Goal: Task Accomplishment & Management: Manage account settings

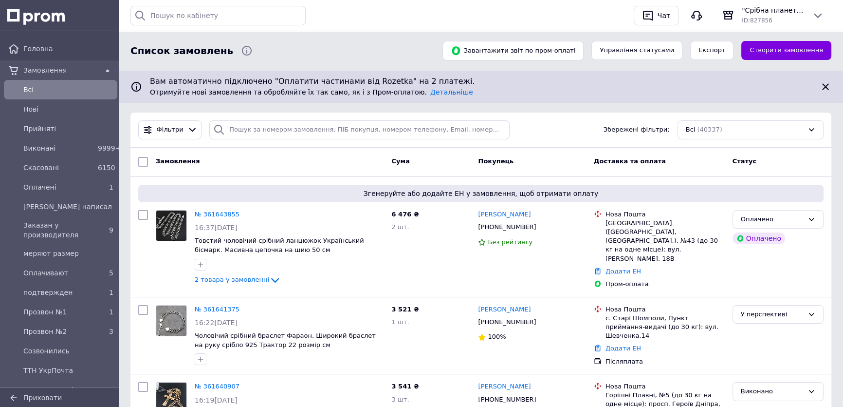
click at [72, 70] on span "Замовлення" at bounding box center [60, 70] width 74 height 10
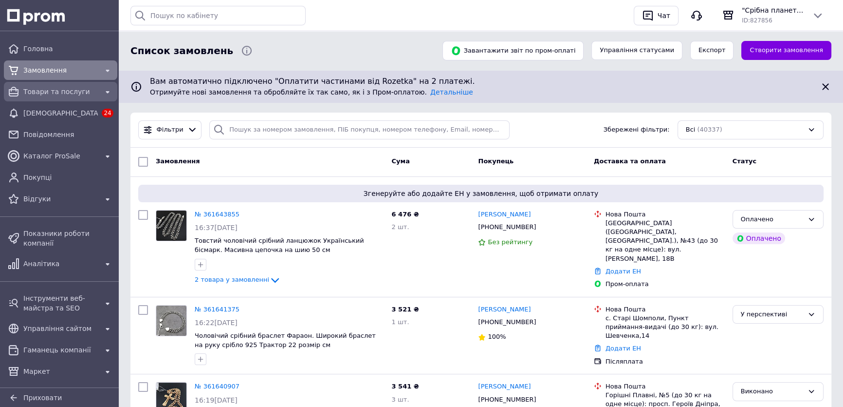
click at [62, 92] on span "Товари та послуги" at bounding box center [60, 92] width 74 height 10
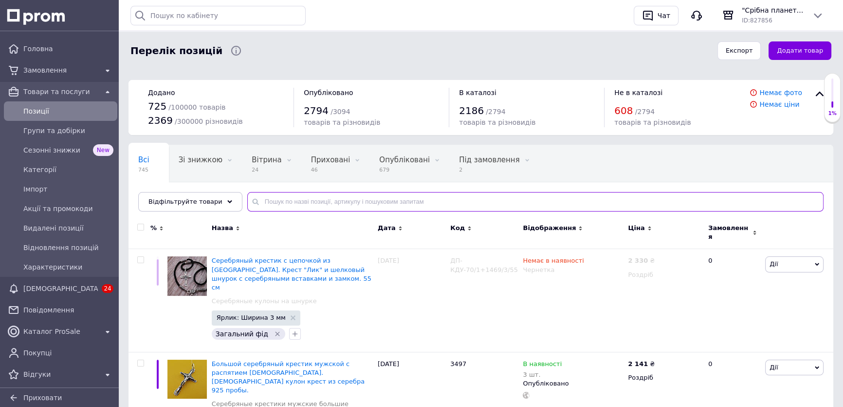
click at [260, 201] on input "text" at bounding box center [535, 201] width 576 height 19
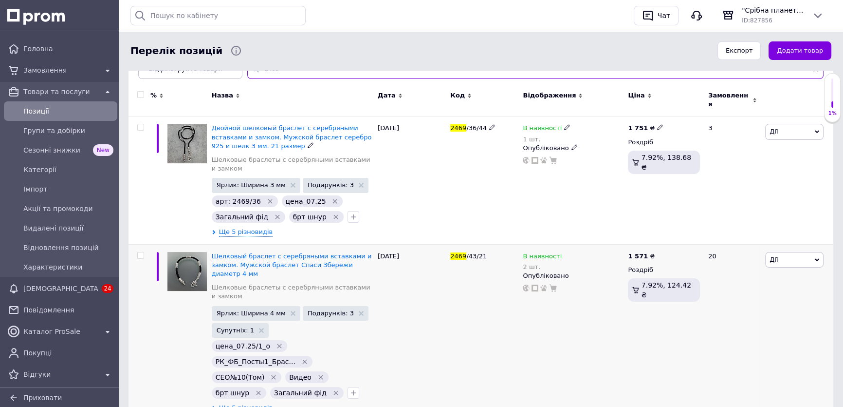
scroll to position [153, 0]
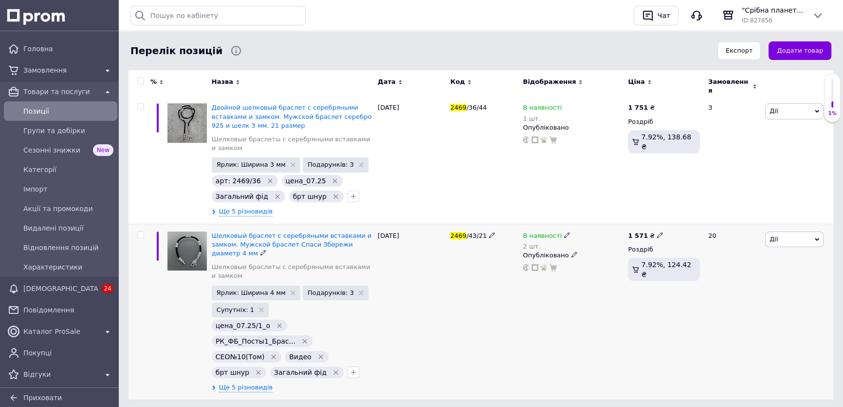
type input "2469"
click at [565, 231] on span at bounding box center [567, 234] width 6 height 6
click at [590, 225] on span "В наявності" at bounding box center [620, 228] width 93 height 19
click at [588, 258] on input "2" at bounding box center [611, 265] width 74 height 19
type input "3"
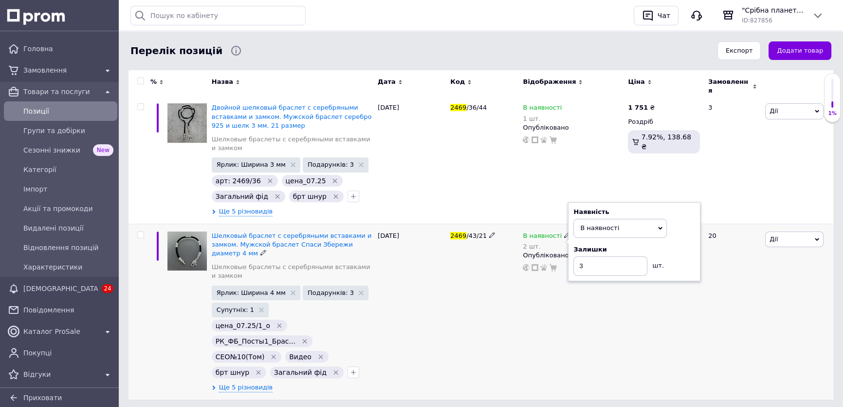
click at [534, 289] on div "В наявності 2 шт. Наявність В наявності Немає в наявності Під замовлення [PERSO…" at bounding box center [572, 311] width 105 height 176
click at [260, 383] on span "Ще 5 різновидів" at bounding box center [246, 387] width 54 height 9
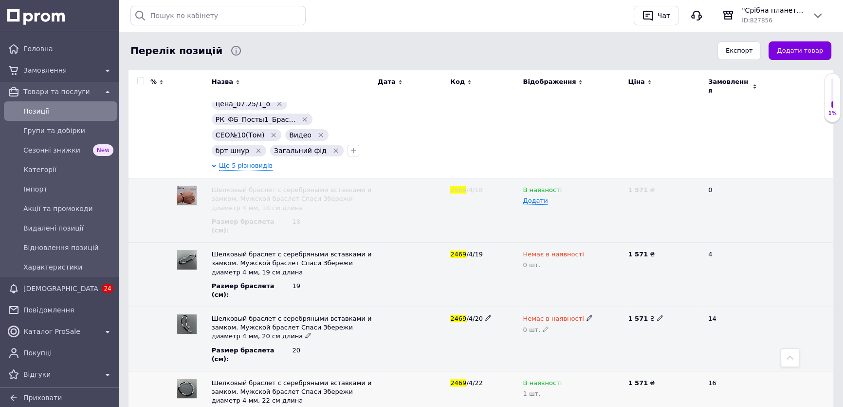
scroll to position [419, 0]
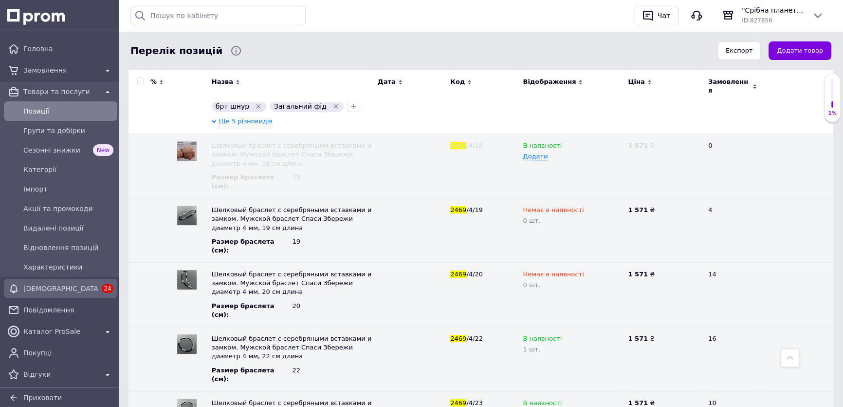
click at [58, 291] on span "[DEMOGRAPHIC_DATA]" at bounding box center [60, 288] width 74 height 10
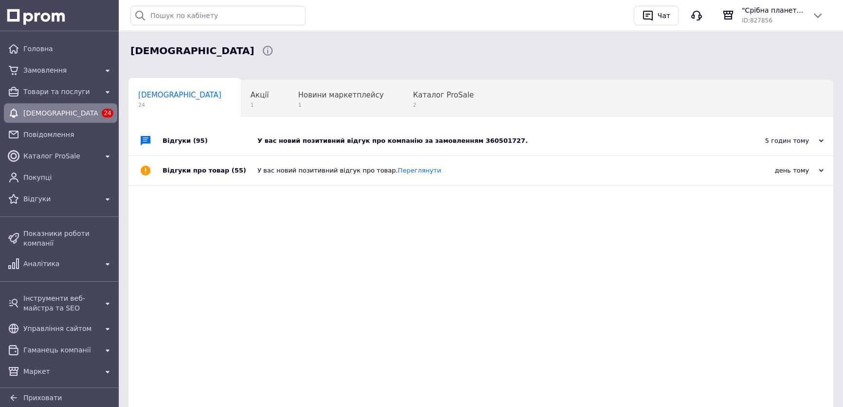
click at [546, 143] on div "У вас новий позитивний відгук про компанію за замовленням 360501727." at bounding box center [492, 140] width 469 height 9
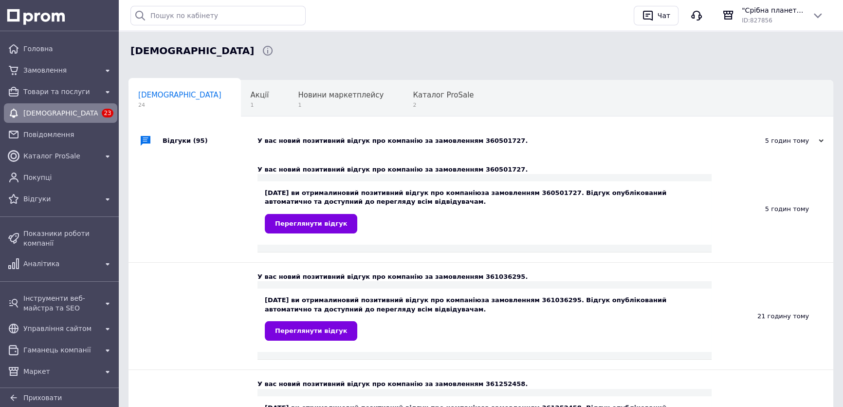
click at [175, 106] on span "24" at bounding box center [179, 104] width 83 height 7
click at [251, 104] on span "1" at bounding box center [260, 104] width 19 height 7
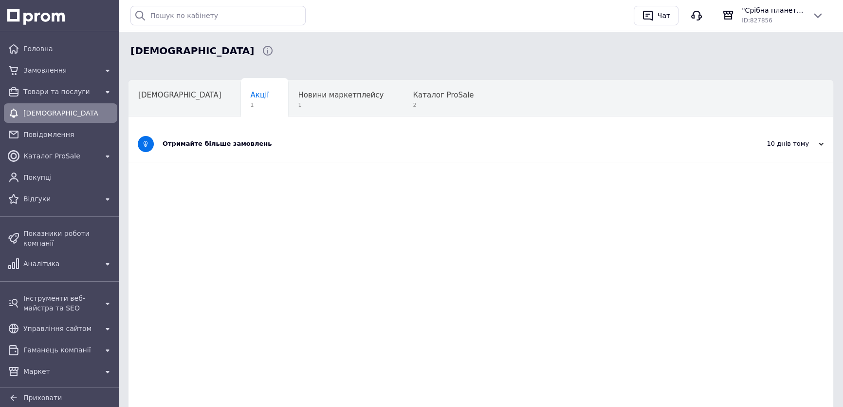
click at [326, 140] on div "Отримайте більше замовлень" at bounding box center [445, 143] width 564 height 9
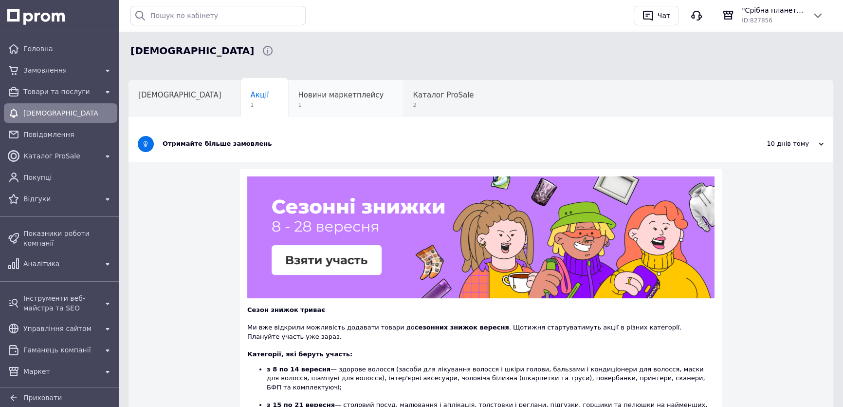
click at [298, 102] on span "1" at bounding box center [341, 104] width 86 height 7
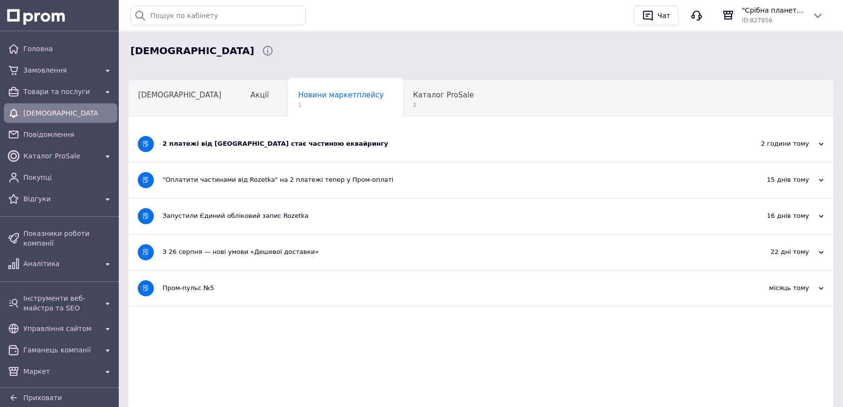
click at [336, 146] on div "2 платежі від [GEOGRAPHIC_DATA] стає частиною еквайрингу" at bounding box center [445, 143] width 564 height 9
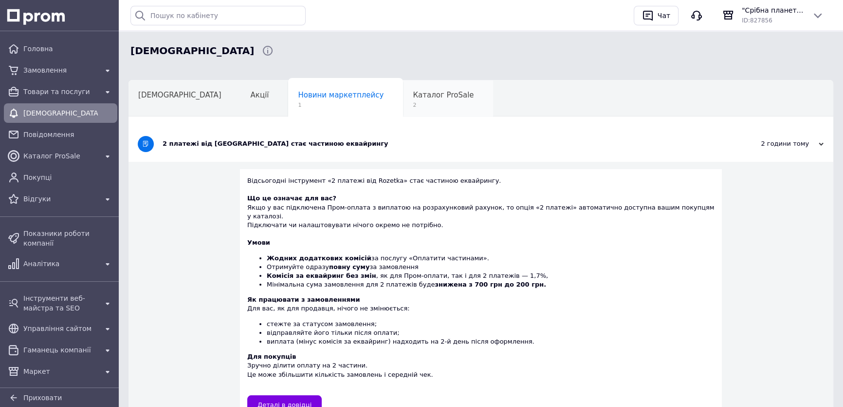
click at [413, 103] on span "2" at bounding box center [443, 104] width 61 height 7
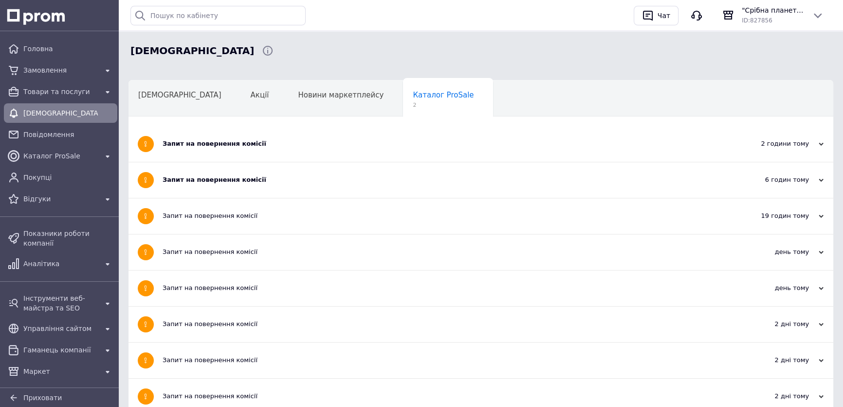
click at [357, 144] on div "Запит на повернення комісії" at bounding box center [445, 143] width 564 height 9
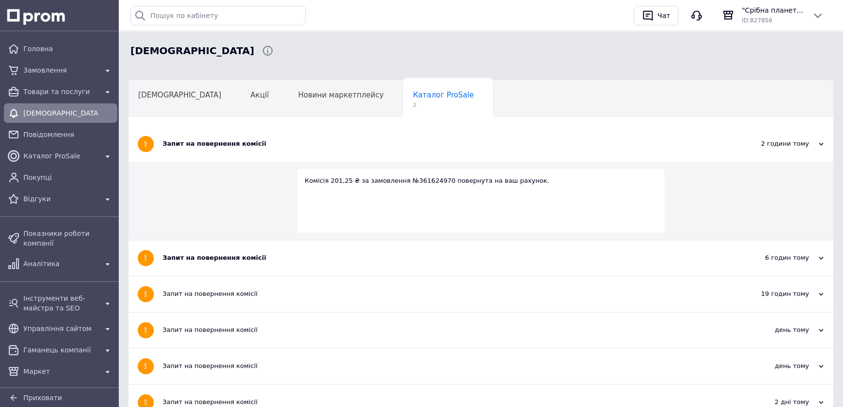
click at [331, 255] on div "Запит на повернення комісії" at bounding box center [445, 257] width 564 height 9
